Goal: Navigation & Orientation: Go to known website

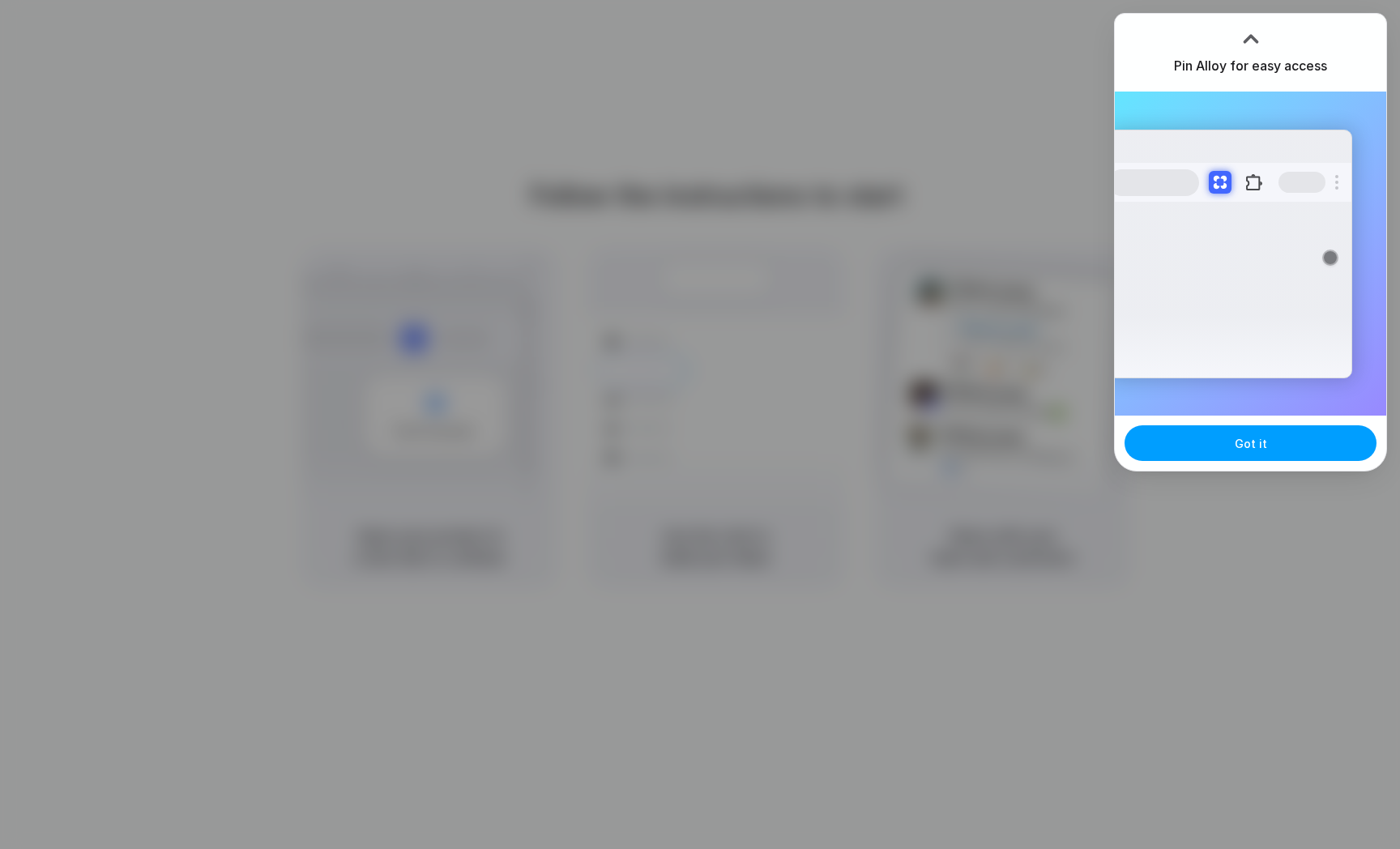
click at [674, 453] on button "Got it" at bounding box center [1250, 443] width 252 height 35
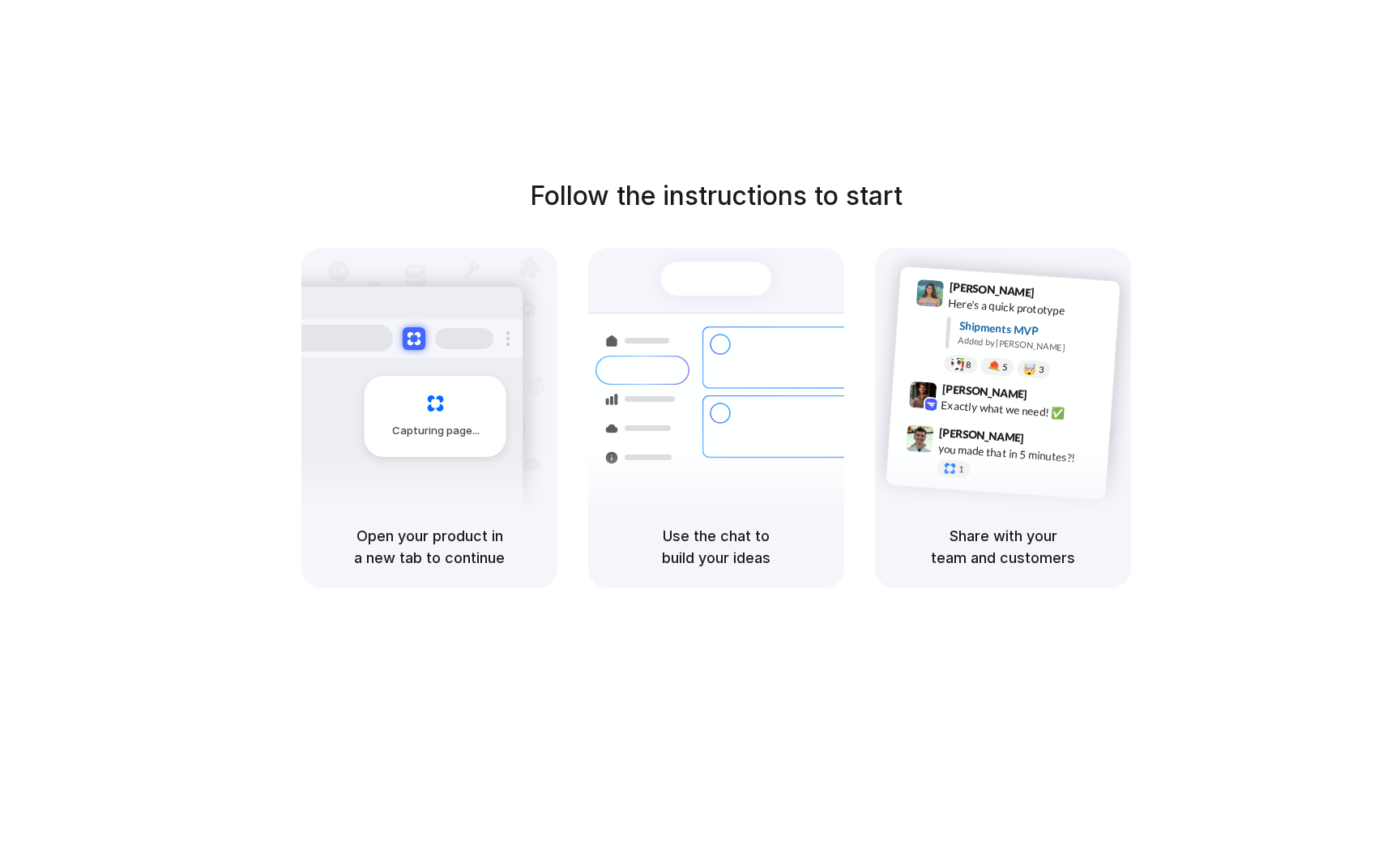
click at [674, 424] on div at bounding box center [700, 424] width 0 height 0
